Goal: Complete application form

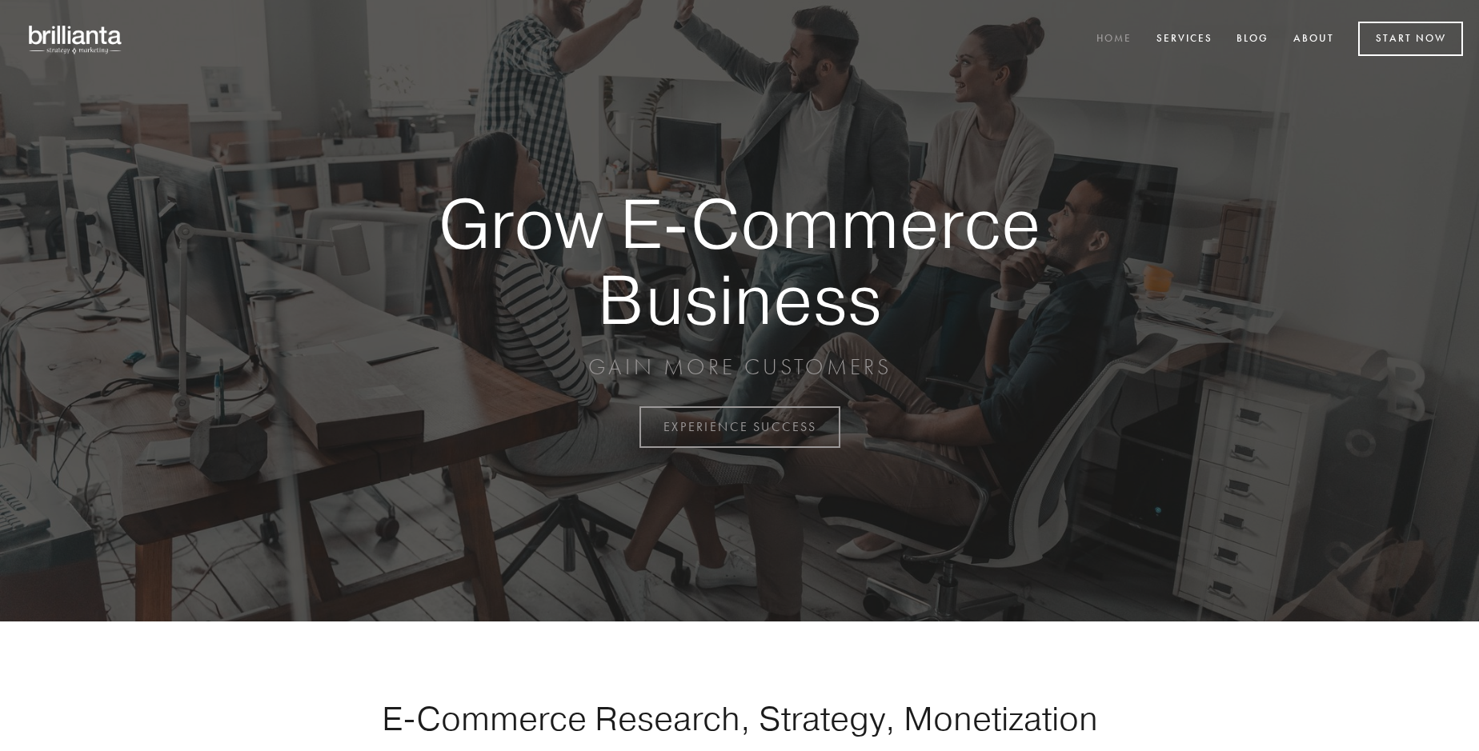
scroll to position [4194, 0]
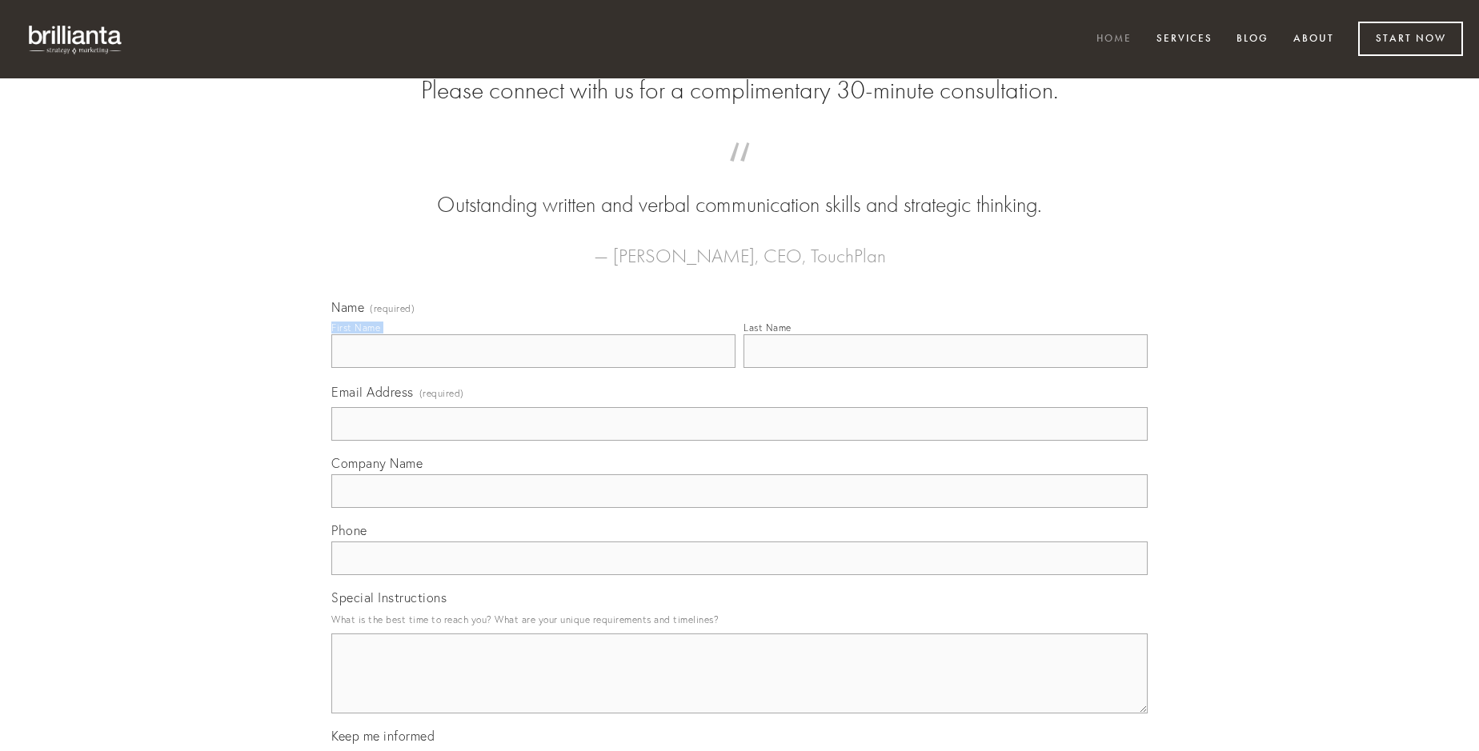
type input "[PERSON_NAME]"
click at [945, 368] on input "Last Name" at bounding box center [945, 351] width 404 height 34
type input "[PERSON_NAME]"
click at [739, 441] on input "Email Address (required)" at bounding box center [739, 424] width 816 height 34
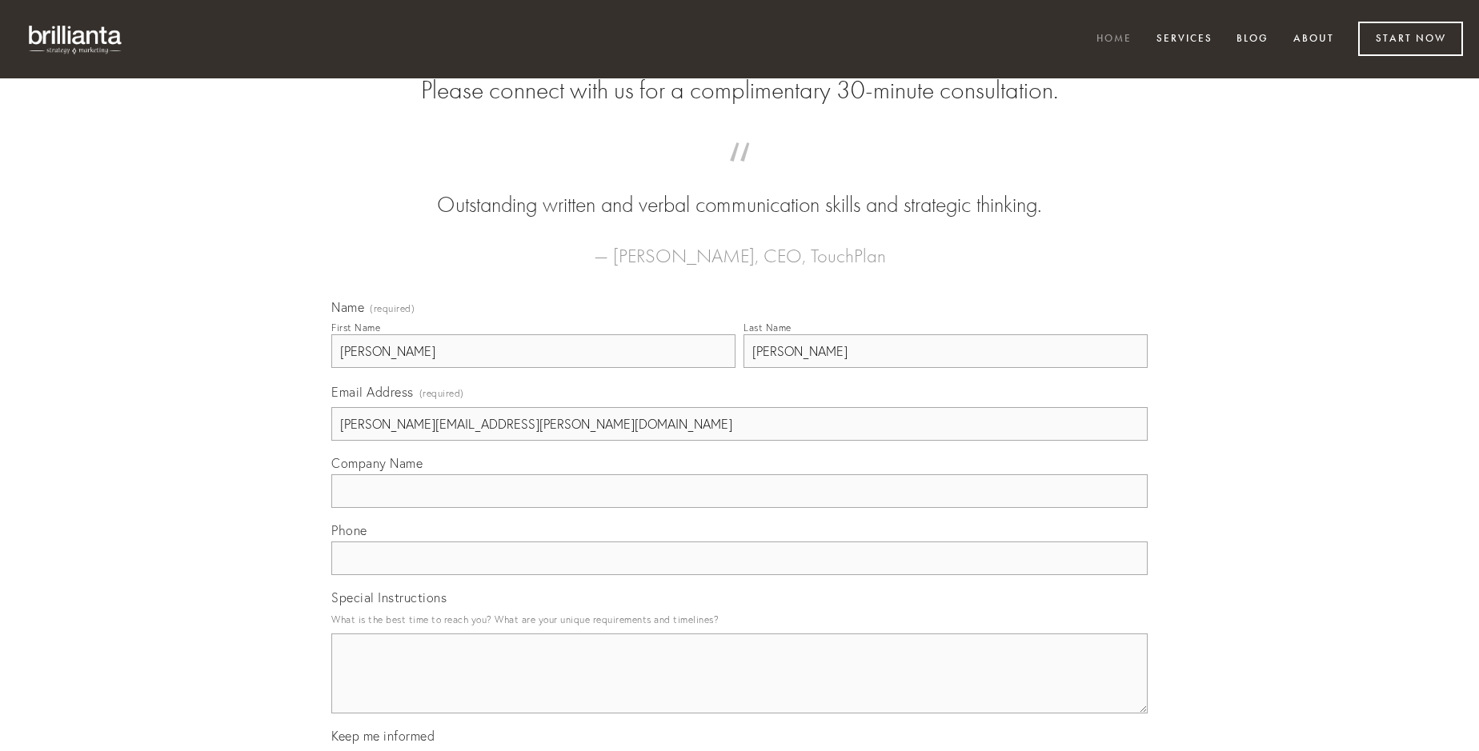
type input "[PERSON_NAME][EMAIL_ADDRESS][PERSON_NAME][DOMAIN_NAME]"
click at [739, 508] on input "Company Name" at bounding box center [739, 491] width 816 height 34
type input "tantillus"
click at [739, 575] on input "text" at bounding box center [739, 559] width 816 height 34
click at [739, 688] on textarea "Special Instructions" at bounding box center [739, 674] width 816 height 80
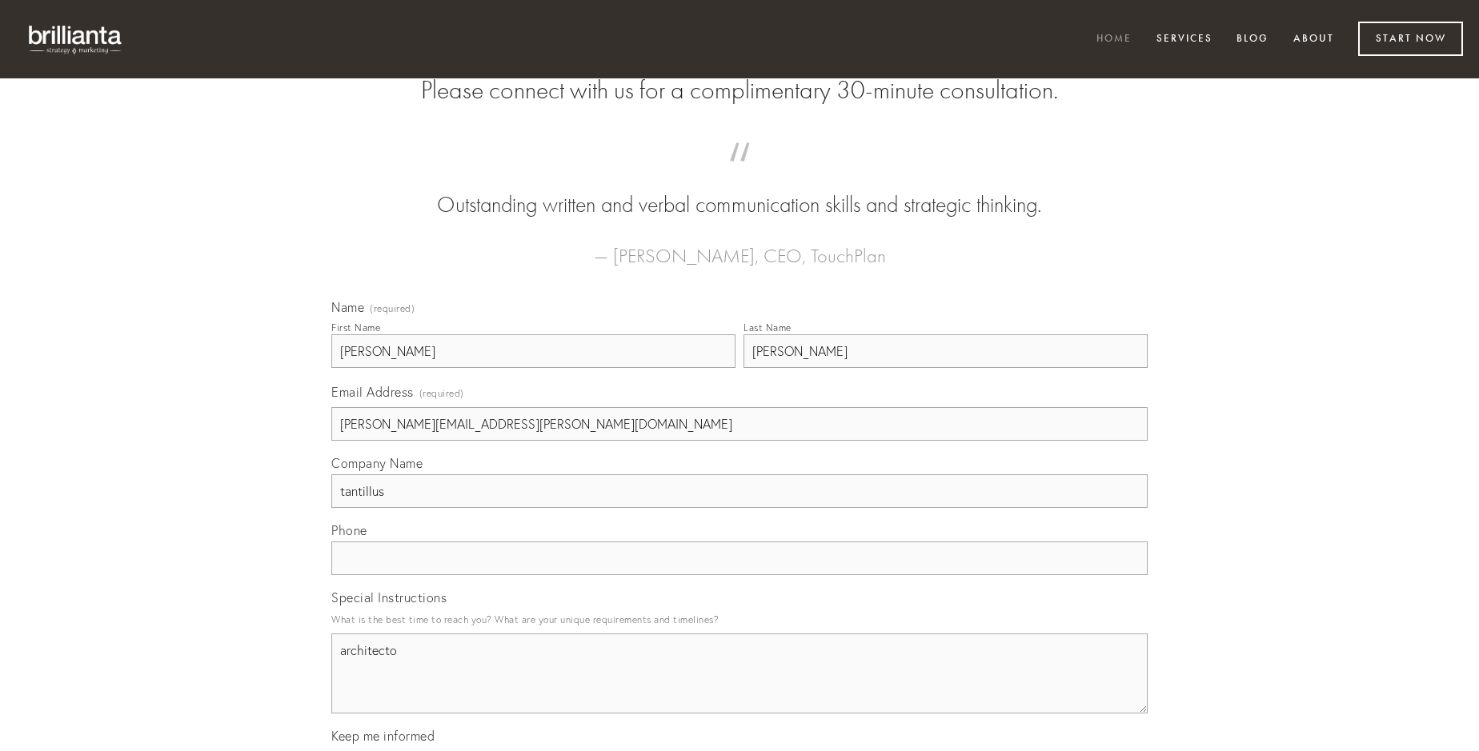
type textarea "architecto"
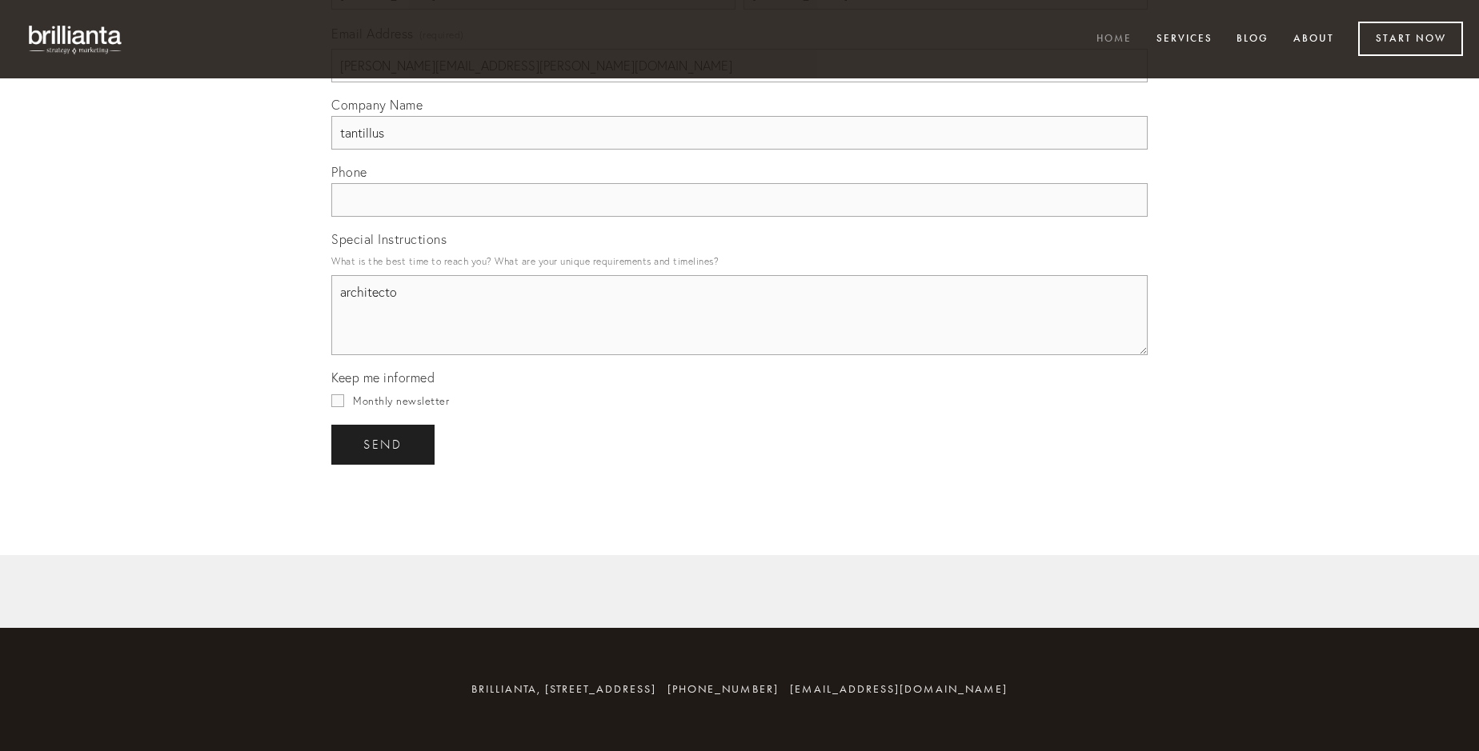
click at [384, 444] on span "send" at bounding box center [382, 445] width 39 height 14
